Goal: Leave review/rating

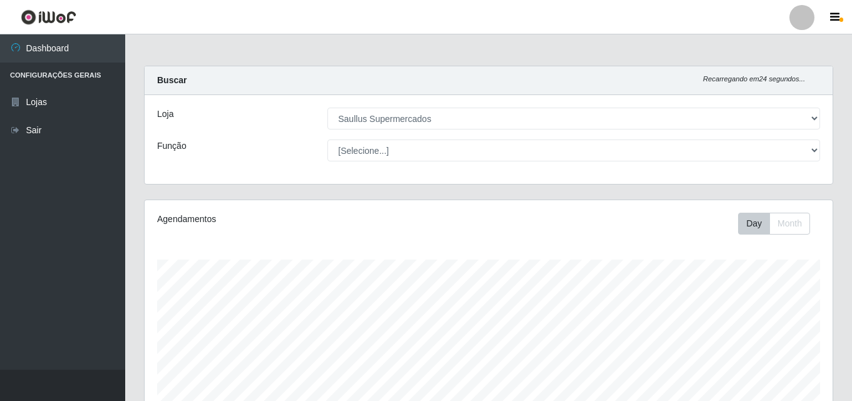
select select "423"
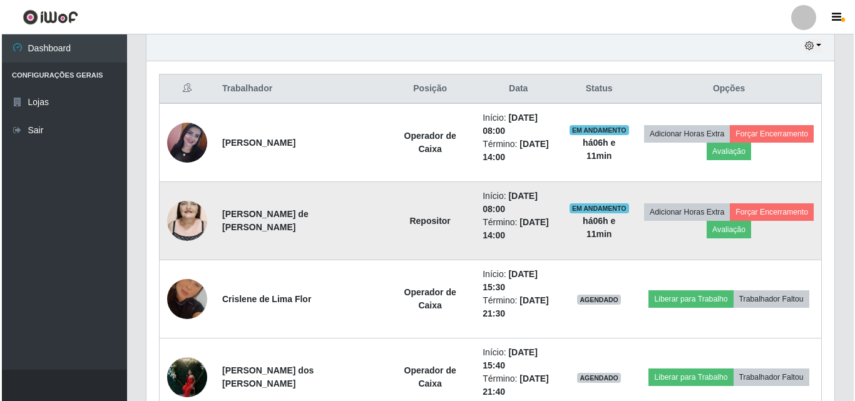
scroll to position [473, 0]
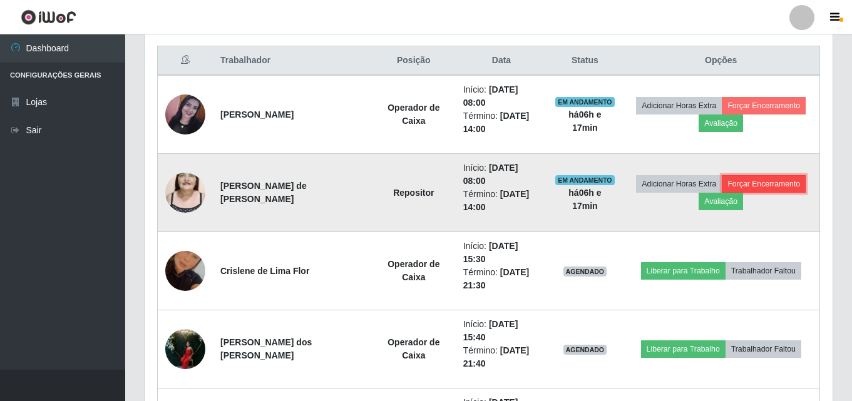
click at [757, 182] on button "Forçar Encerramento" at bounding box center [764, 184] width 84 height 18
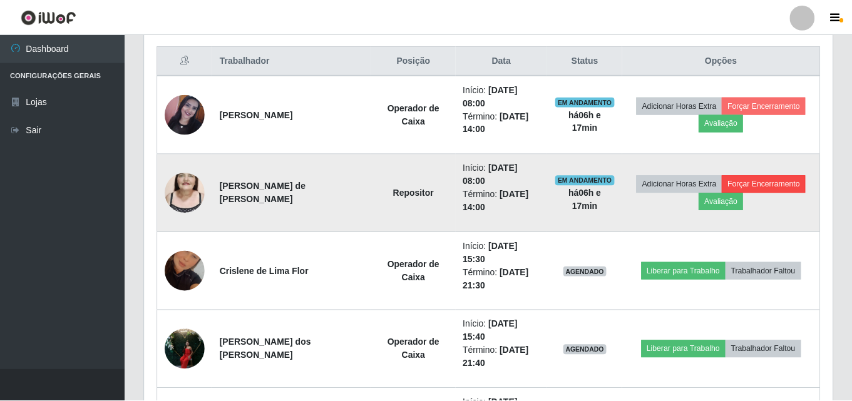
scroll to position [260, 682]
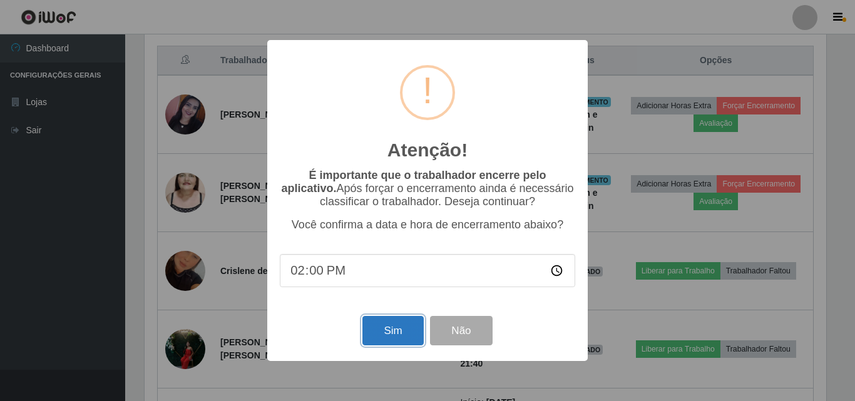
click at [408, 341] on button "Sim" at bounding box center [393, 330] width 61 height 29
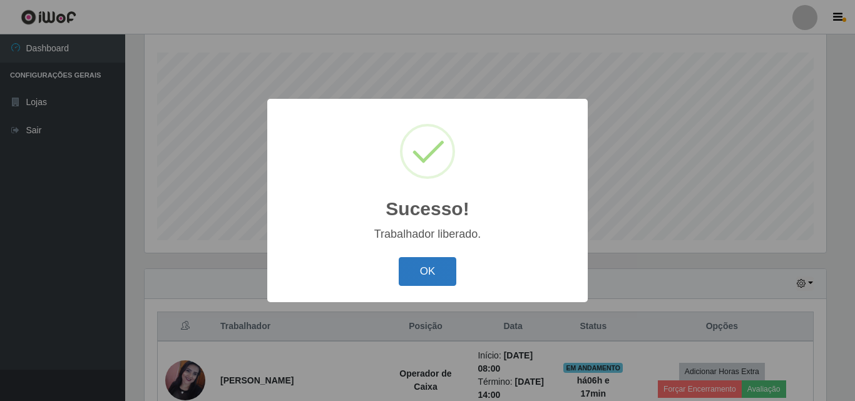
click at [435, 269] on button "OK" at bounding box center [428, 271] width 58 height 29
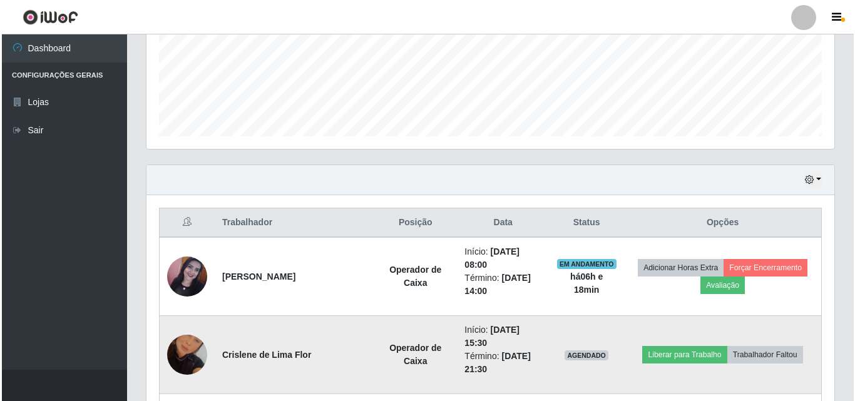
scroll to position [333, 0]
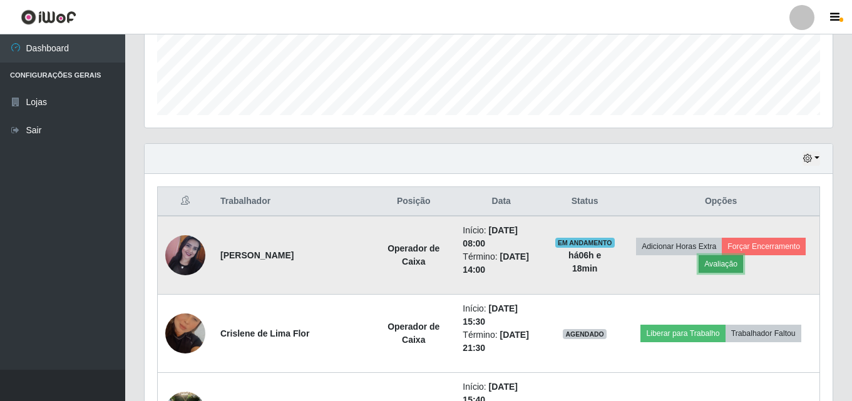
click at [728, 261] on button "Avaliação" at bounding box center [721, 265] width 44 height 18
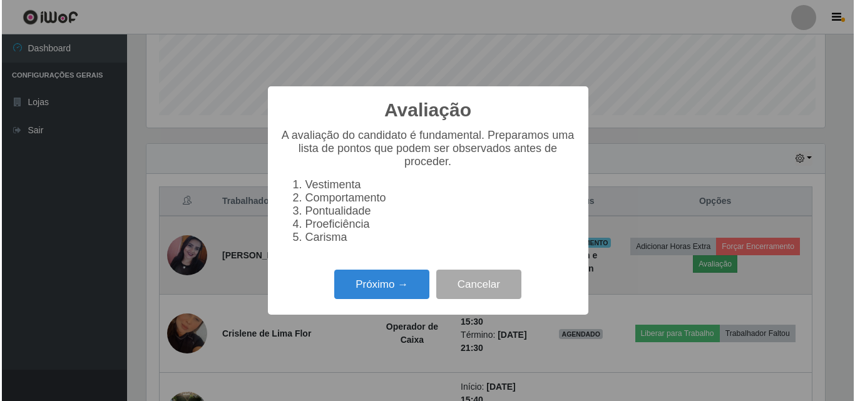
scroll to position [260, 682]
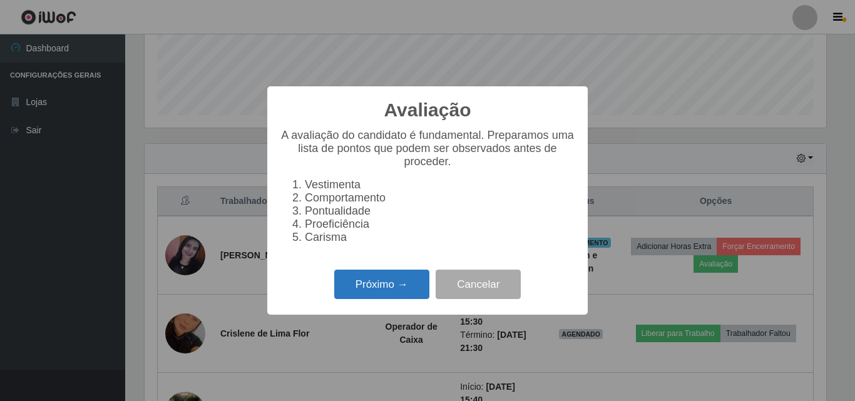
click at [346, 286] on button "Próximo →" at bounding box center [381, 284] width 95 height 29
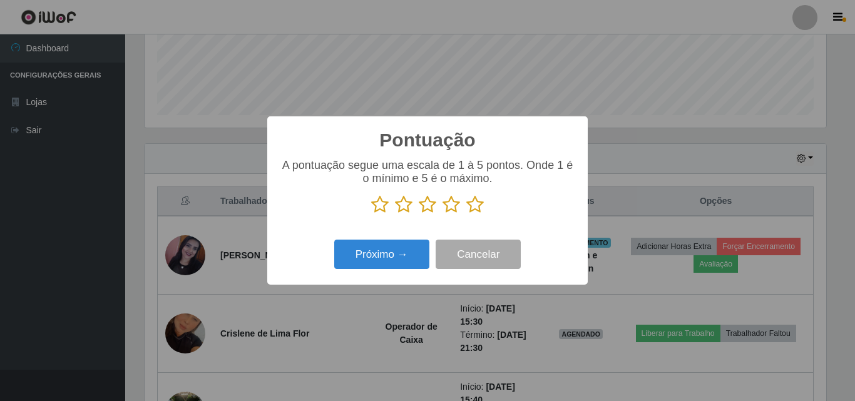
scroll to position [625999, 625577]
click at [477, 205] on icon at bounding box center [476, 204] width 18 height 19
click at [467, 214] on input "radio" at bounding box center [467, 214] width 0 height 0
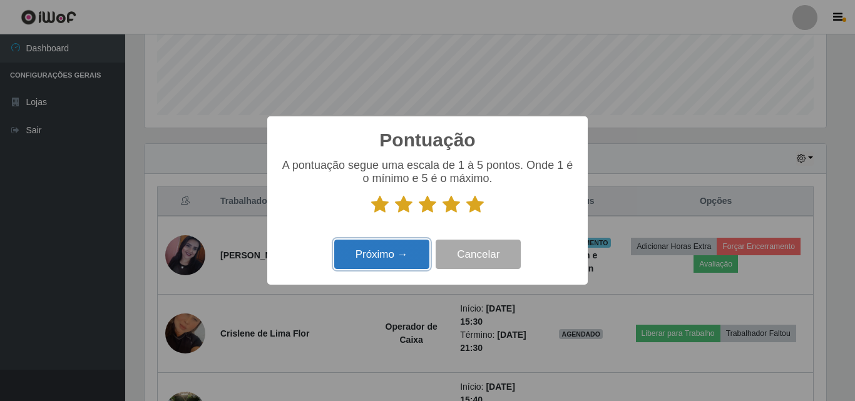
click at [377, 260] on button "Próximo →" at bounding box center [381, 254] width 95 height 29
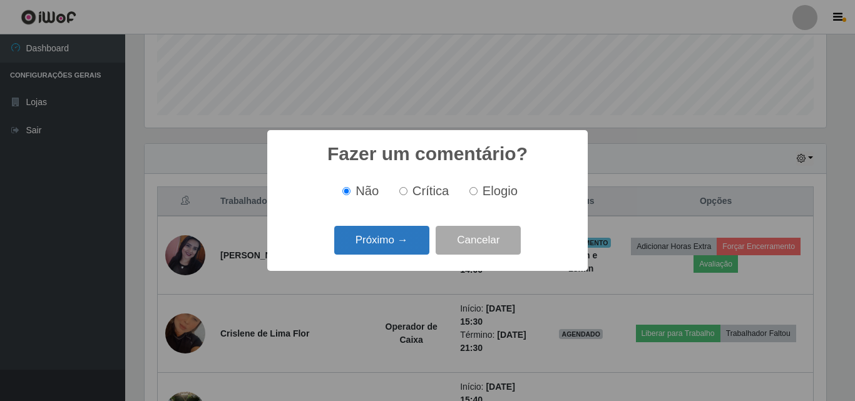
click at [379, 227] on div "Próximo → Cancelar" at bounding box center [428, 240] width 296 height 36
click at [371, 242] on button "Próximo →" at bounding box center [381, 240] width 95 height 29
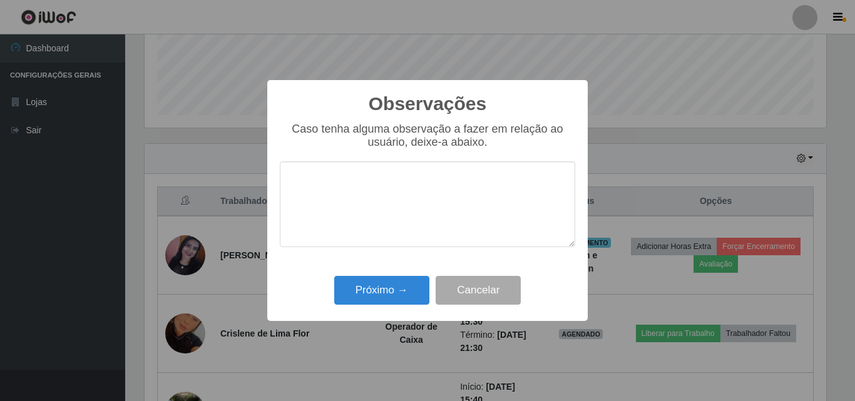
click at [401, 209] on textarea at bounding box center [428, 205] width 296 height 86
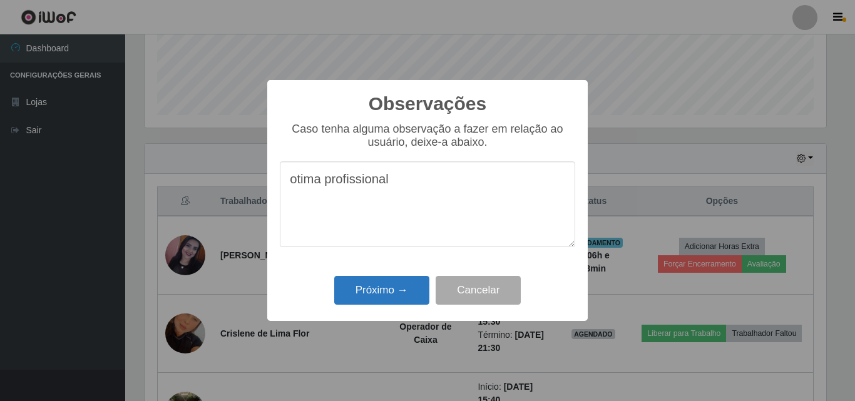
type textarea "otima profissional"
click at [395, 293] on button "Próximo →" at bounding box center [381, 290] width 95 height 29
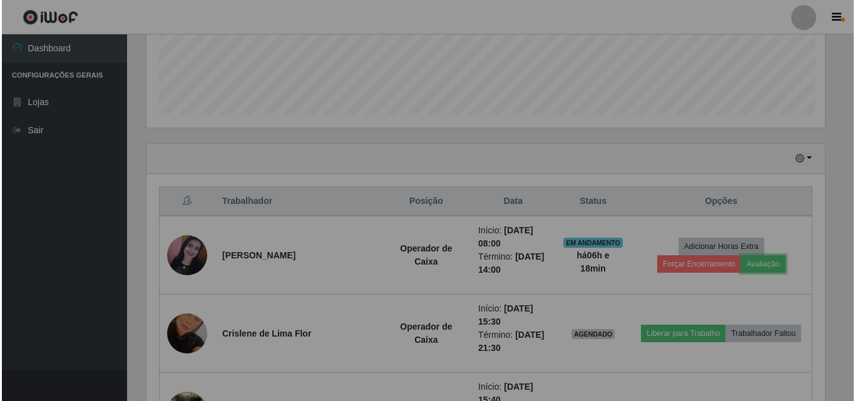
scroll to position [260, 688]
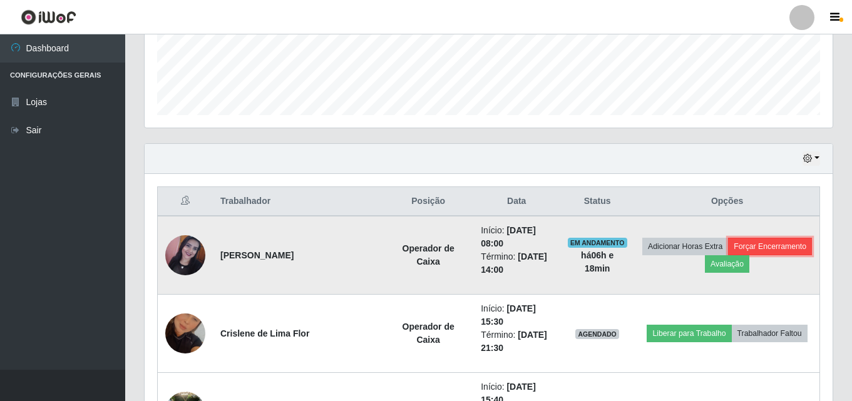
click at [755, 249] on button "Forçar Encerramento" at bounding box center [770, 247] width 84 height 18
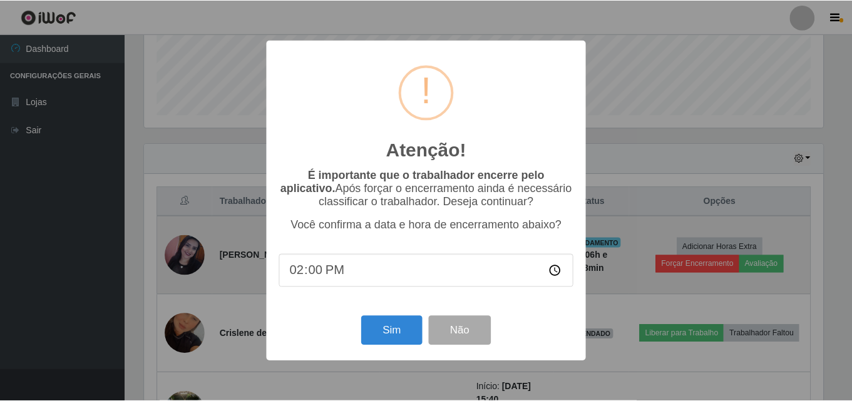
scroll to position [260, 682]
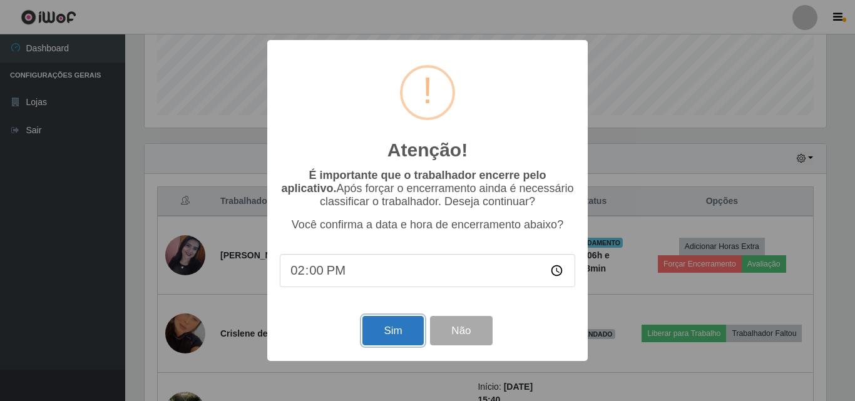
click at [388, 324] on button "Sim" at bounding box center [393, 330] width 61 height 29
